Goal: Task Accomplishment & Management: Manage account settings

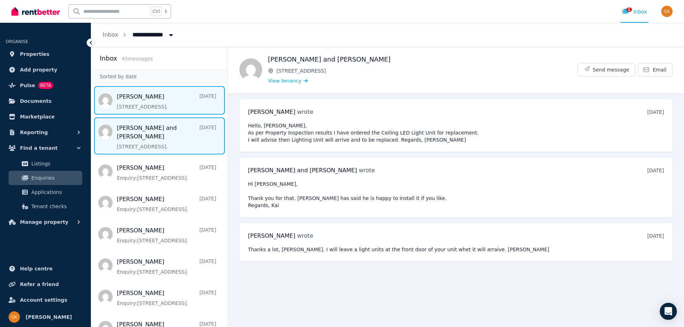
click at [173, 100] on span "Message list" at bounding box center [159, 100] width 136 height 29
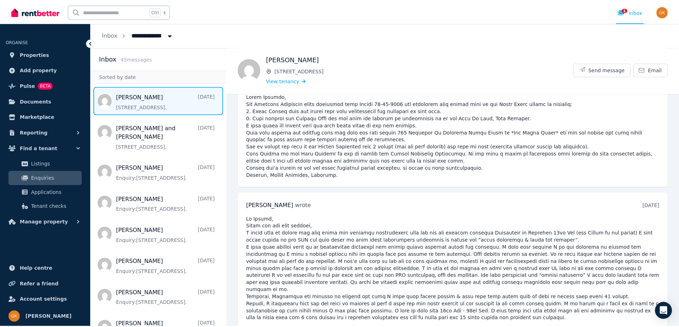
scroll to position [134, 0]
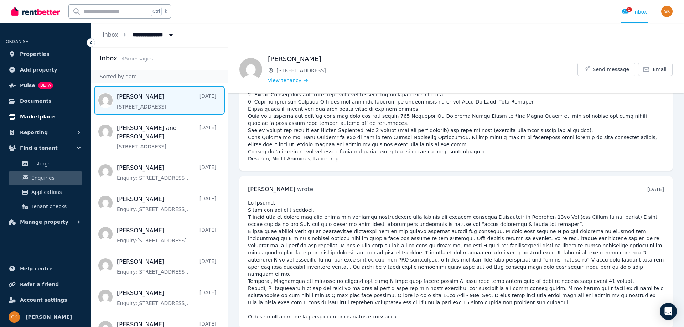
click at [31, 117] on span "Marketplace" at bounding box center [37, 117] width 35 height 9
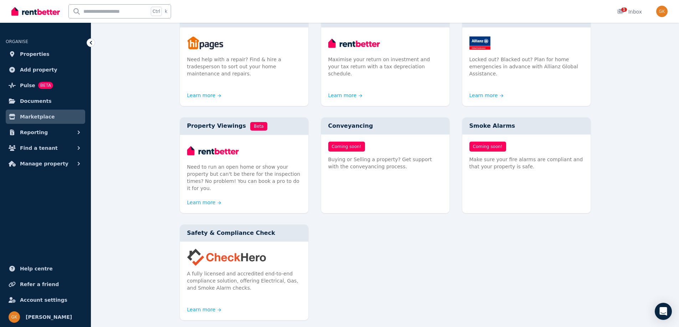
scroll to position [321, 0]
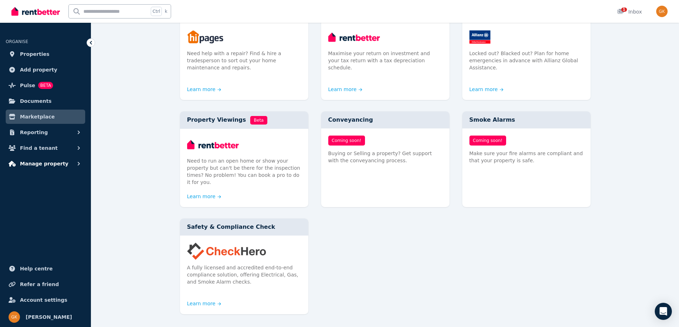
click at [51, 164] on span "Manage property" at bounding box center [44, 164] width 48 height 9
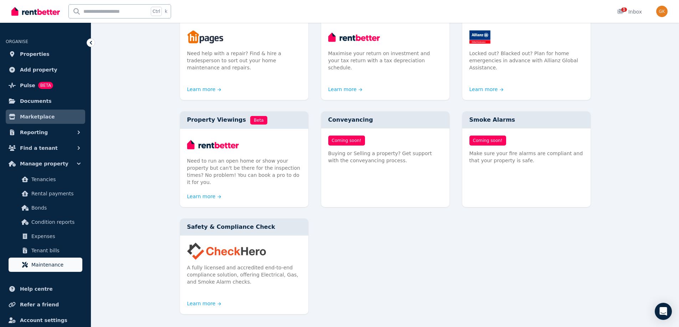
click at [53, 263] on span "Maintenance" at bounding box center [55, 265] width 48 height 9
